Goal: Information Seeking & Learning: Learn about a topic

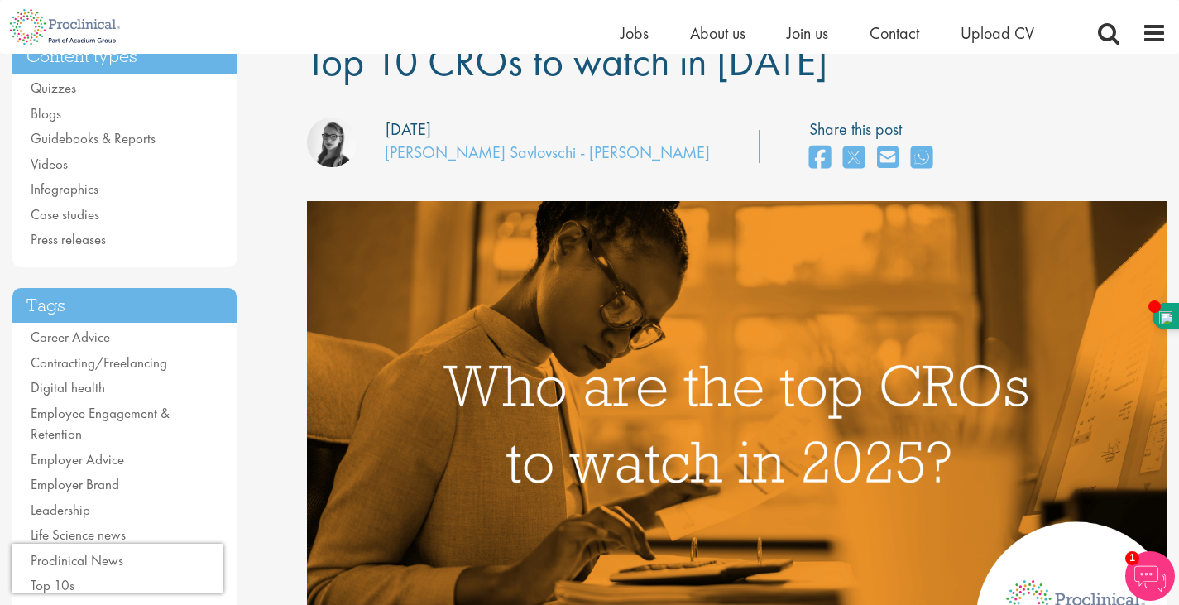
scroll to position [147, 0]
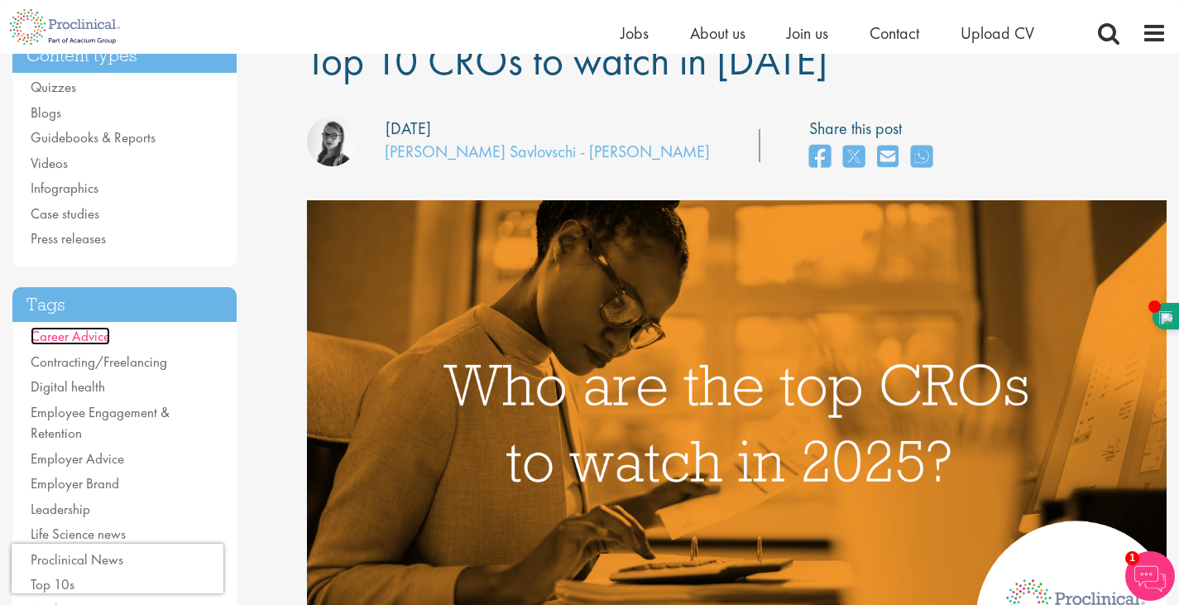
click at [88, 338] on link "Career Advice" at bounding box center [70, 336] width 79 height 18
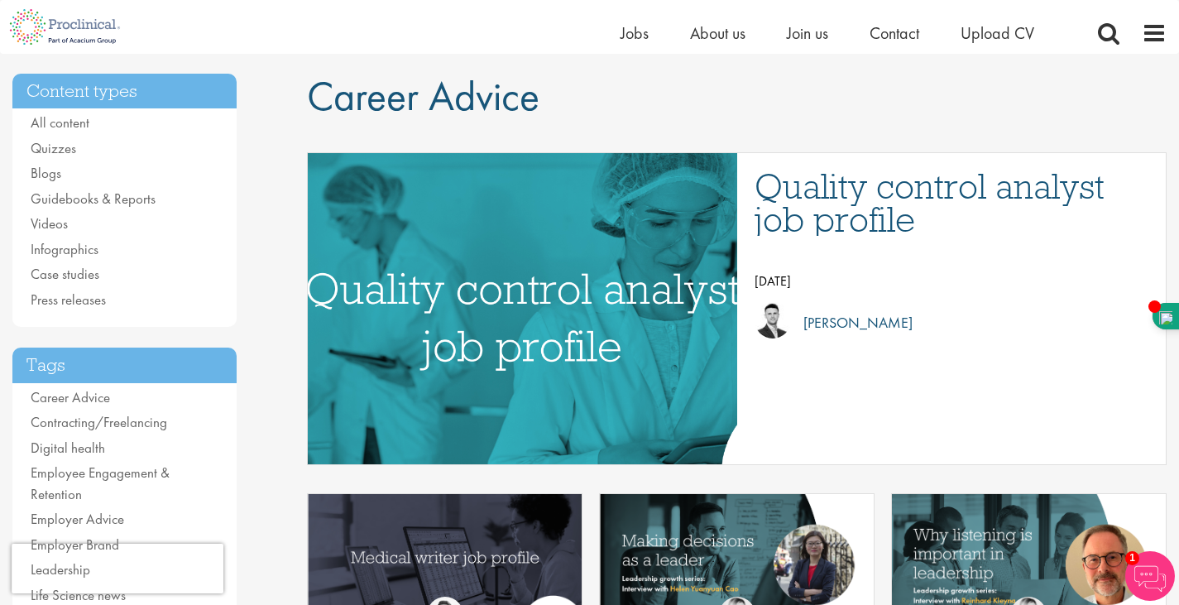
scroll to position [122, 0]
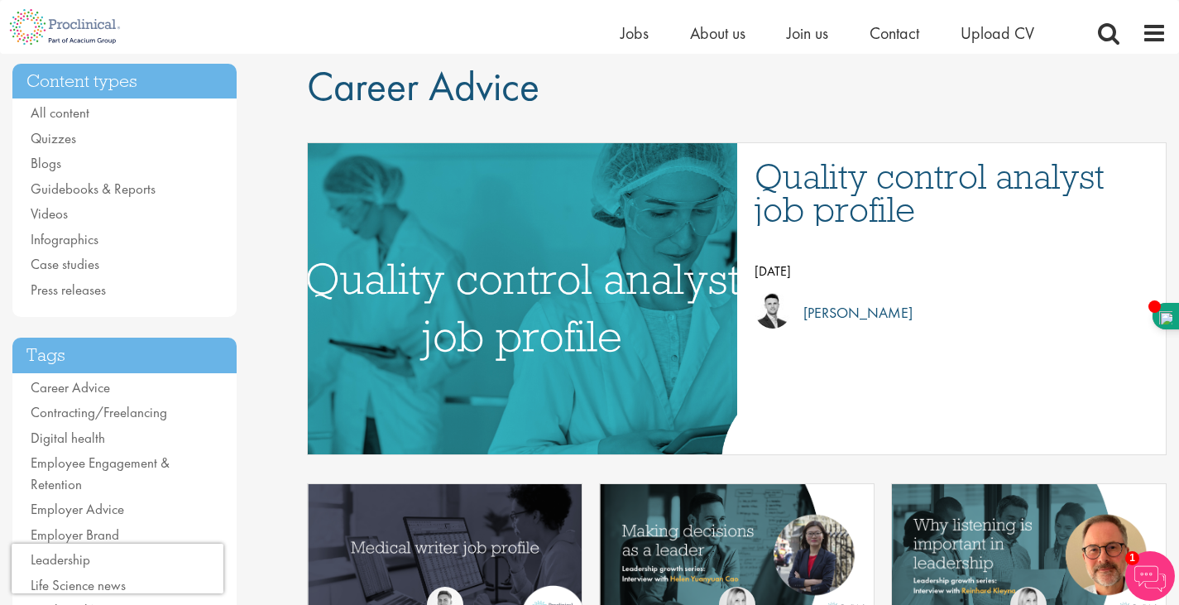
click at [523, 334] on img "Link to a post" at bounding box center [522, 298] width 718 height 373
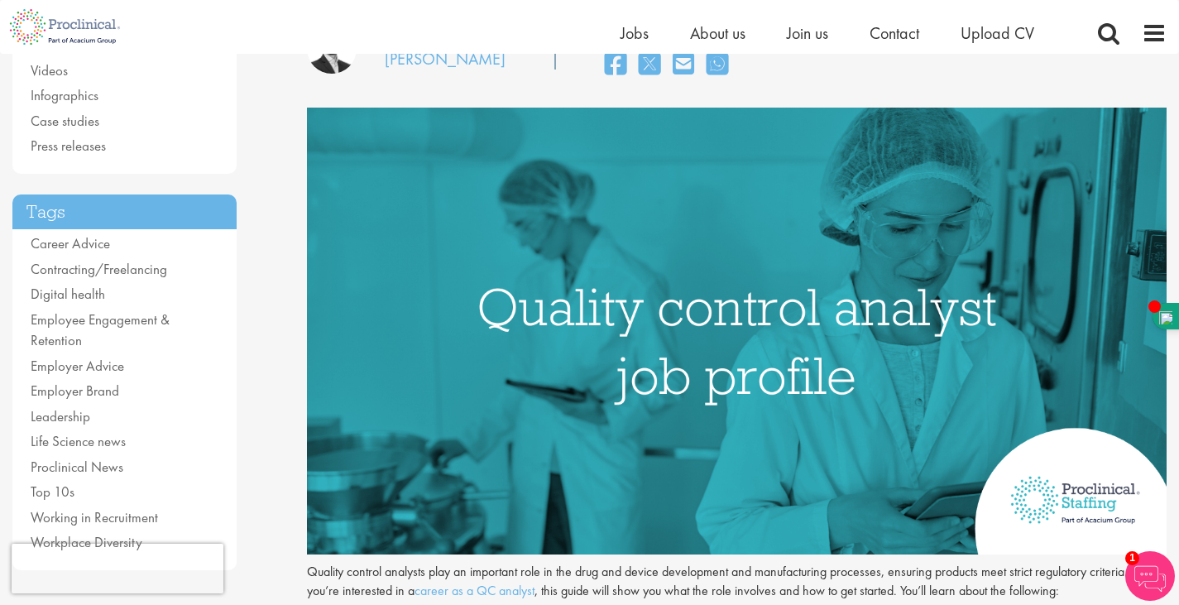
scroll to position [242, 0]
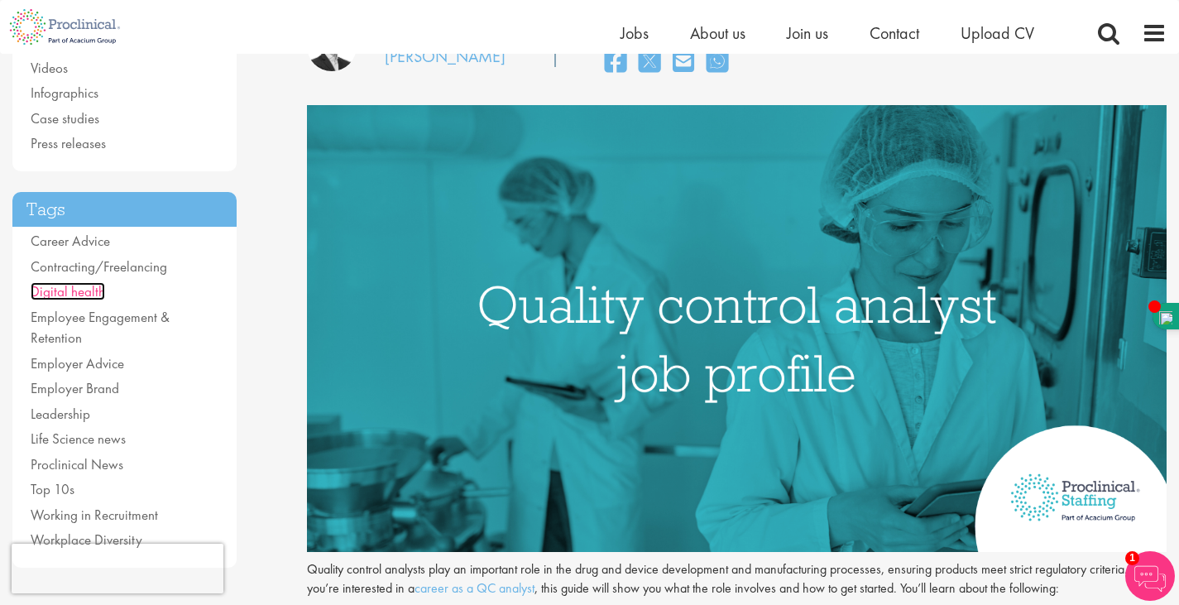
click at [70, 293] on link "Digital health" at bounding box center [68, 291] width 74 height 18
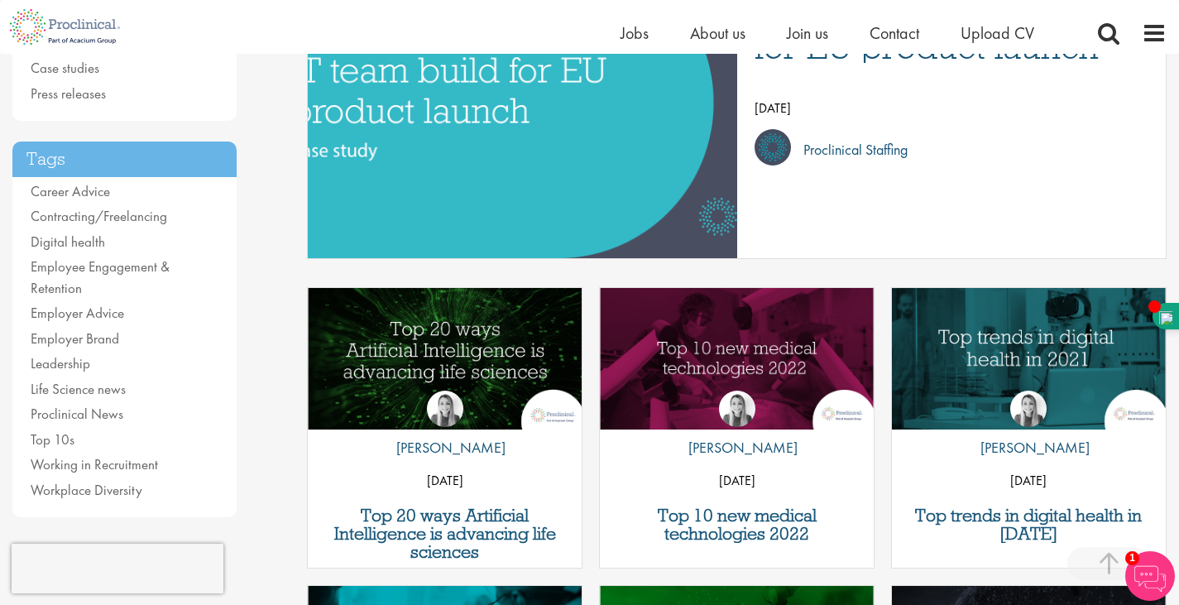
scroll to position [326, 0]
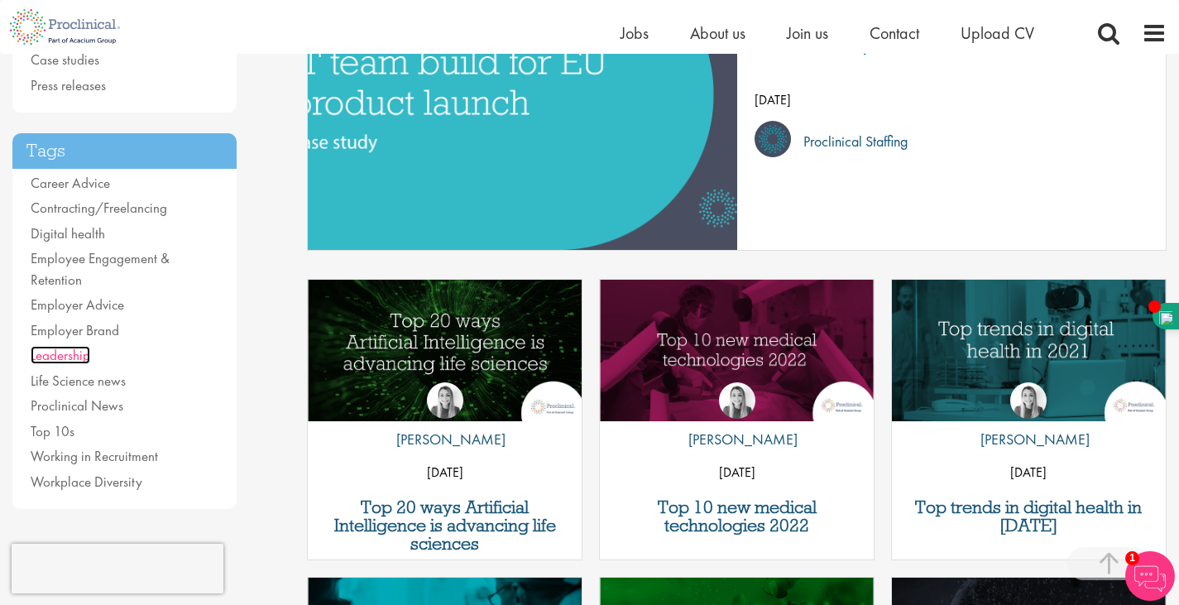
click at [60, 353] on link "Leadership" at bounding box center [61, 355] width 60 height 18
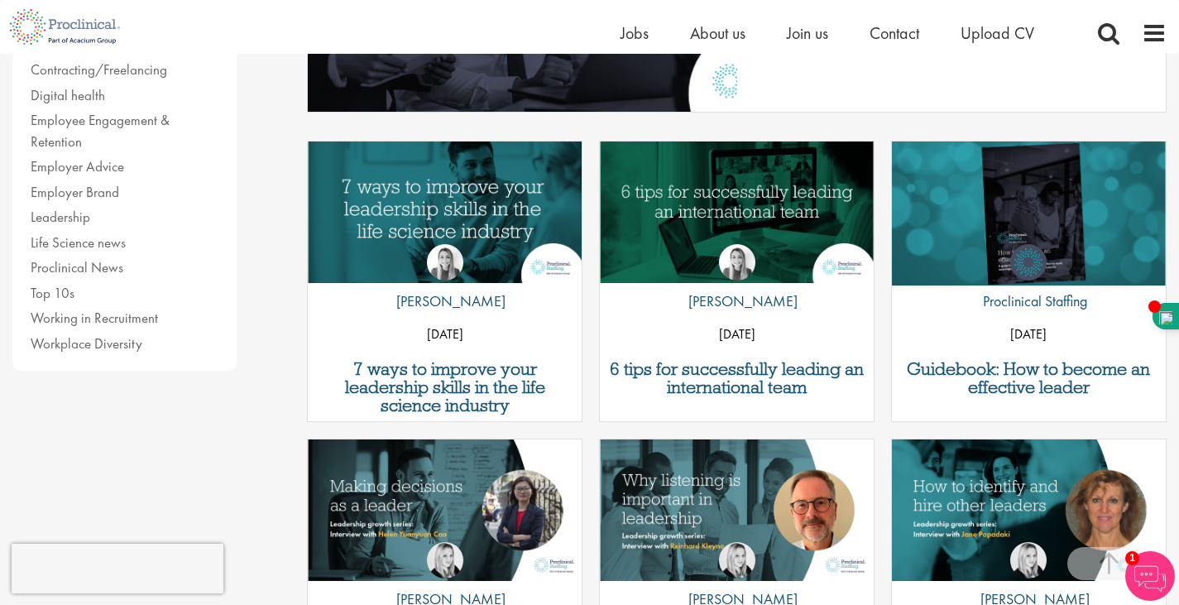
scroll to position [465, 0]
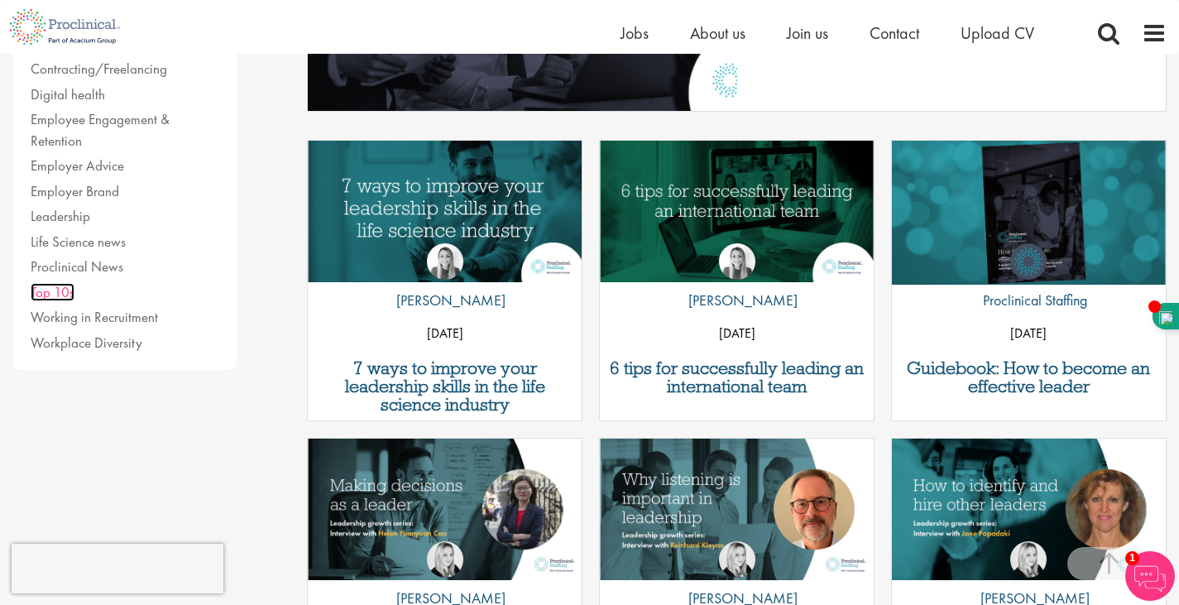
click at [70, 290] on link "Top 10s" at bounding box center [53, 292] width 44 height 18
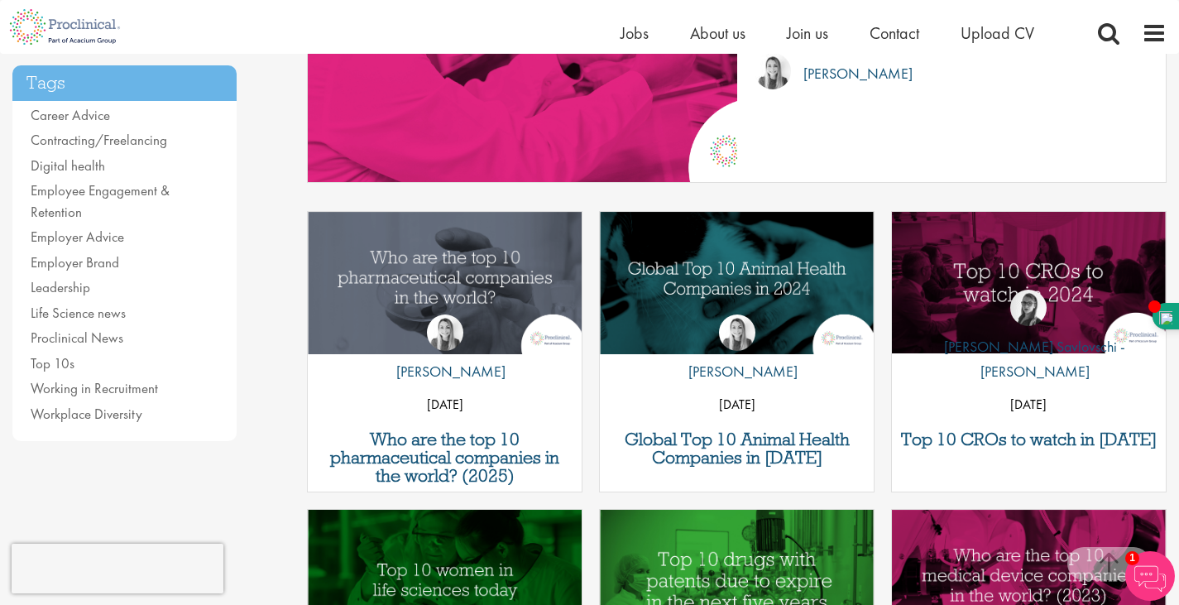
scroll to position [397, 0]
